Goal: Navigation & Orientation: Find specific page/section

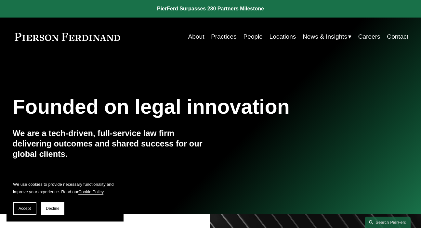
click at [224, 39] on link "Practices" at bounding box center [224, 37] width 26 height 12
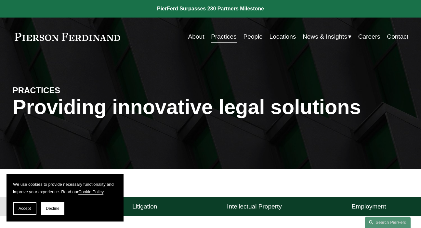
click at [394, 37] on link "Contact" at bounding box center [397, 37] width 21 height 12
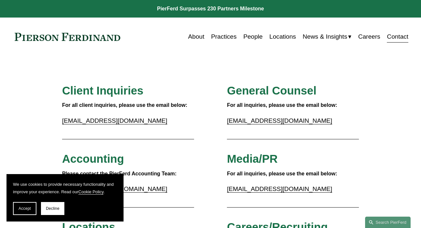
click at [367, 37] on link "Careers" at bounding box center [369, 37] width 22 height 12
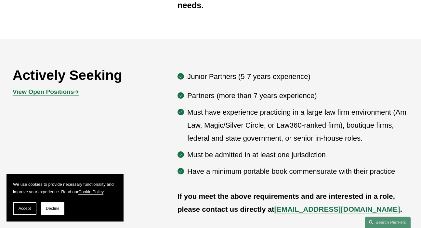
scroll to position [314, 0]
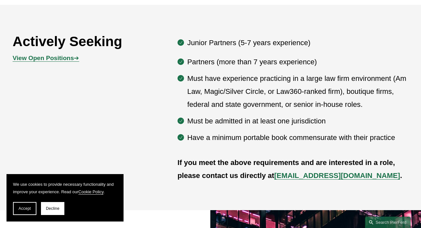
click at [48, 59] on strong "View Open Positions" at bounding box center [43, 58] width 61 height 7
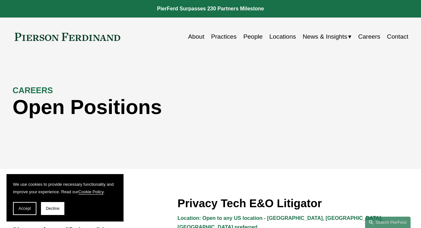
click at [194, 39] on link "About" at bounding box center [196, 37] width 16 height 12
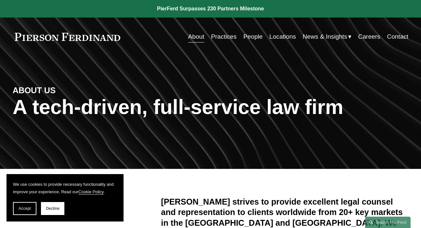
click at [255, 35] on link "People" at bounding box center [252, 37] width 19 height 12
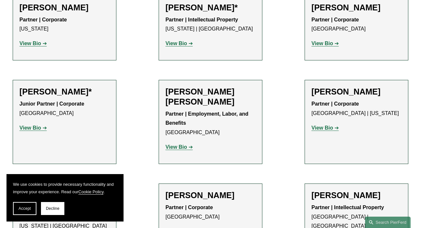
scroll to position [431, 0]
